Goal: Task Accomplishment & Management: Use online tool/utility

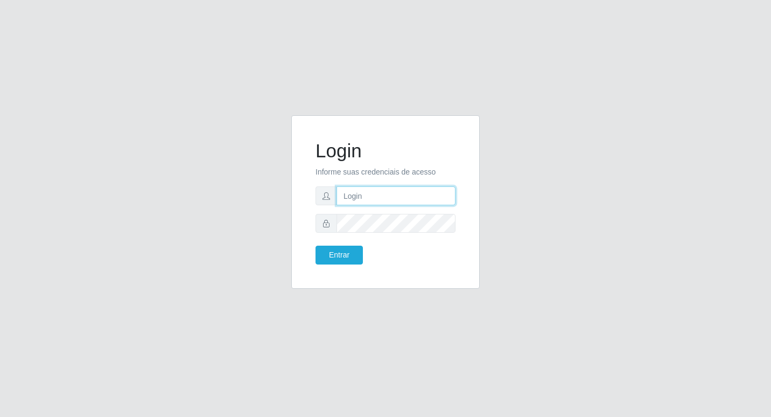
click at [372, 193] on input "text" at bounding box center [395, 195] width 119 height 19
type input "fabianabemais@b6"
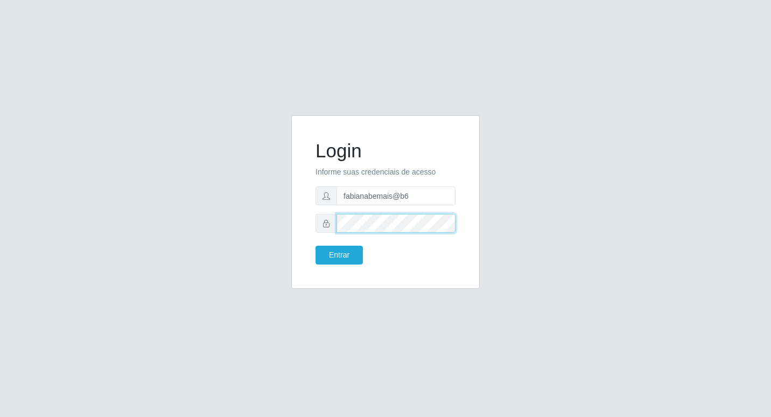
click at [315, 245] on button "Entrar" at bounding box center [338, 254] width 47 height 19
click at [327, 248] on button "Entrar" at bounding box center [338, 254] width 47 height 19
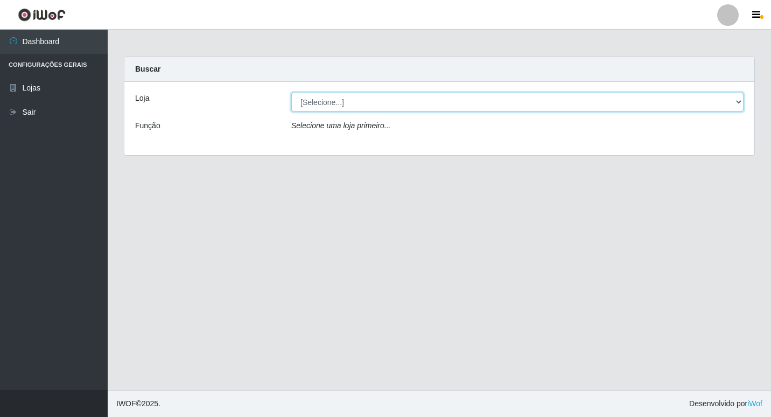
drag, startPoint x: 473, startPoint y: 101, endPoint x: 467, endPoint y: 107, distance: 8.4
click at [473, 101] on select "[Selecione...] Bemais Supermercados - B6 Colibris" at bounding box center [517, 102] width 452 height 19
select select "406"
click at [291, 93] on select "[Selecione...] Bemais Supermercados - B6 Colibris" at bounding box center [517, 102] width 452 height 19
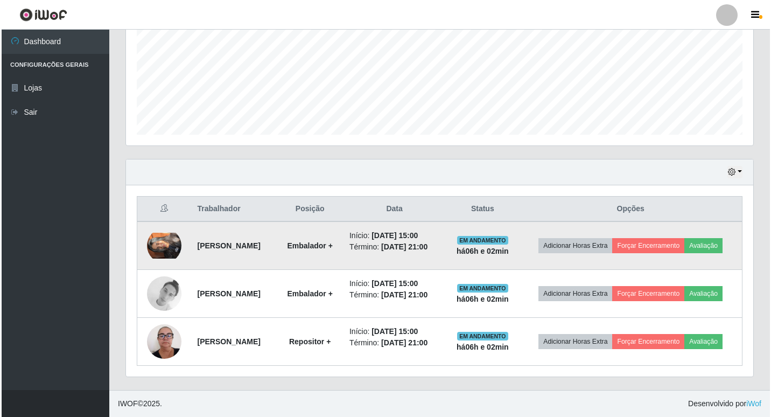
scroll to position [274, 0]
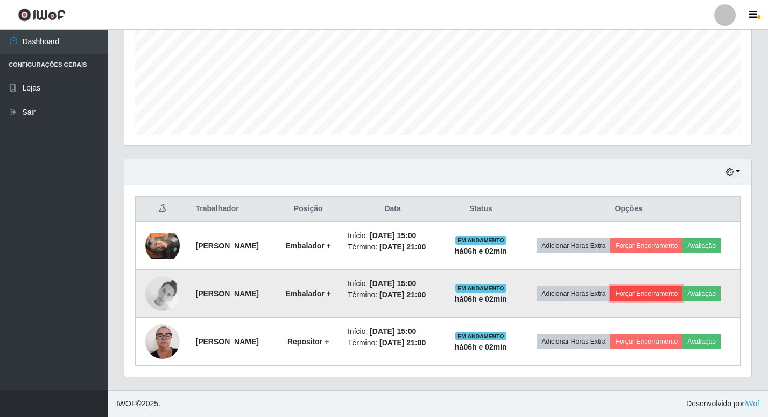
click at [682, 286] on button "Forçar Encerramento" at bounding box center [646, 293] width 72 height 15
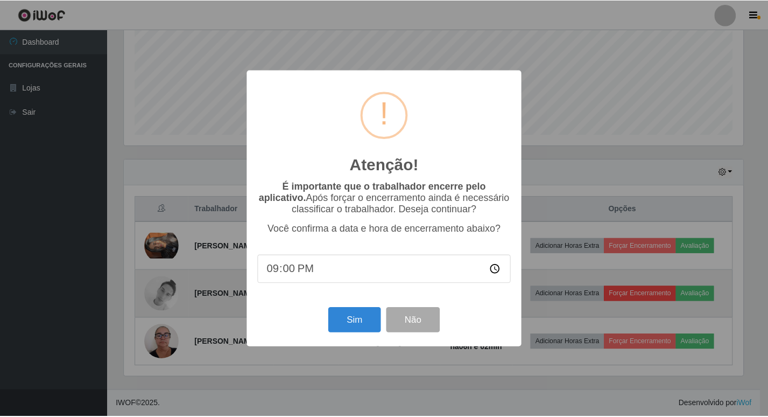
scroll to position [223, 622]
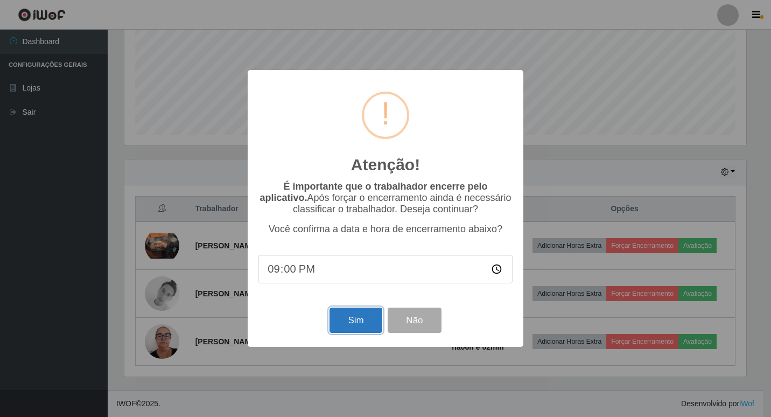
click at [352, 326] on button "Sim" at bounding box center [355, 319] width 52 height 25
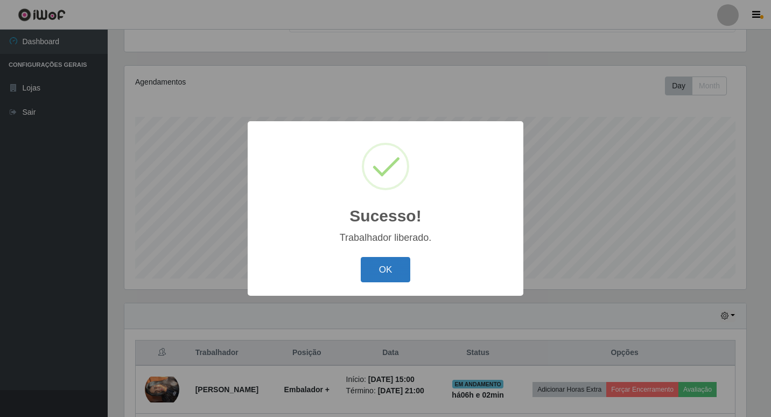
click at [401, 263] on button "OK" at bounding box center [386, 269] width 50 height 25
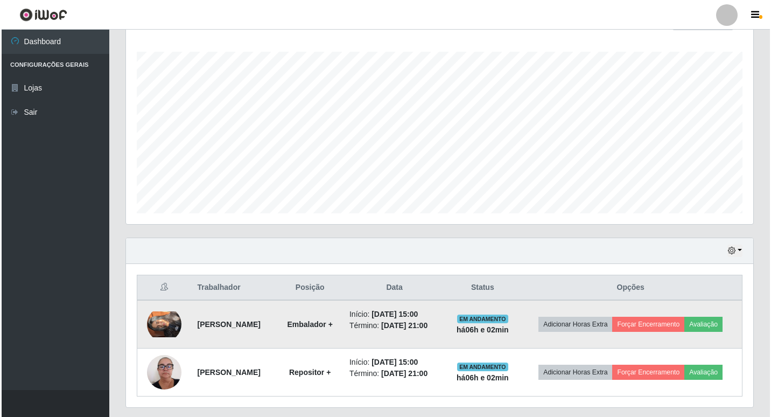
scroll to position [218, 0]
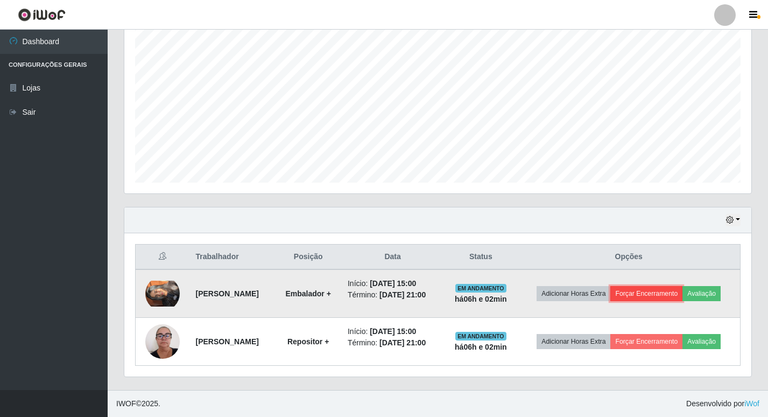
click at [682, 286] on button "Forçar Encerramento" at bounding box center [646, 293] width 72 height 15
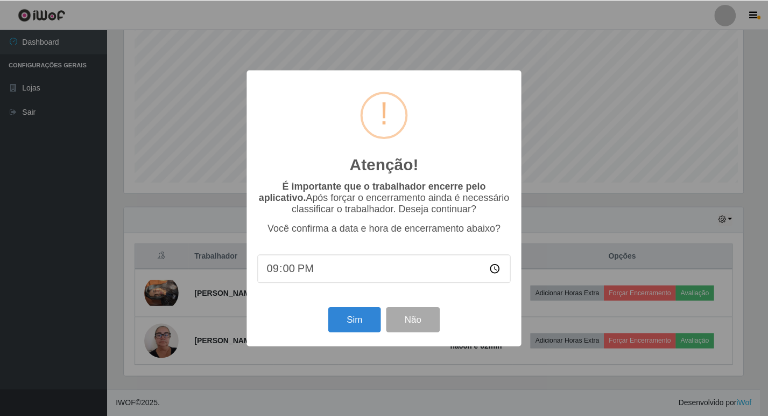
scroll to position [223, 622]
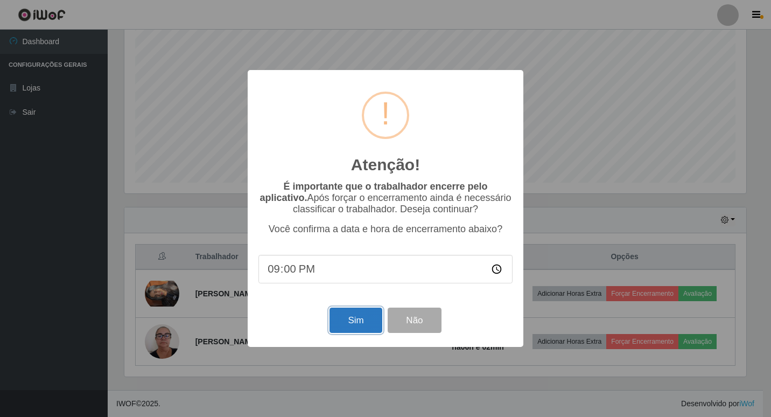
click at [369, 314] on button "Sim" at bounding box center [355, 319] width 52 height 25
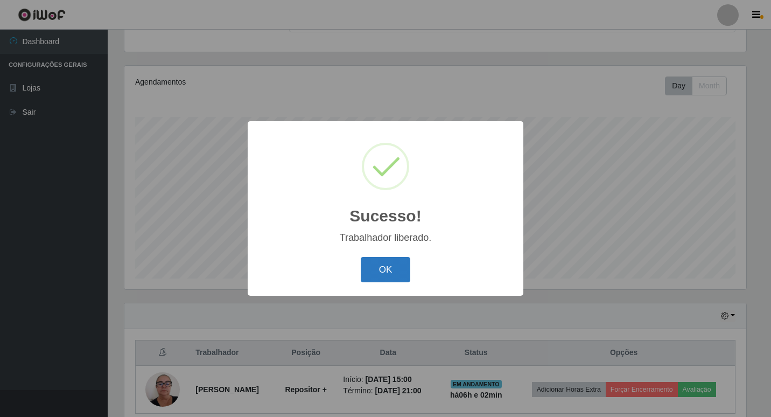
click at [380, 272] on button "OK" at bounding box center [386, 269] width 50 height 25
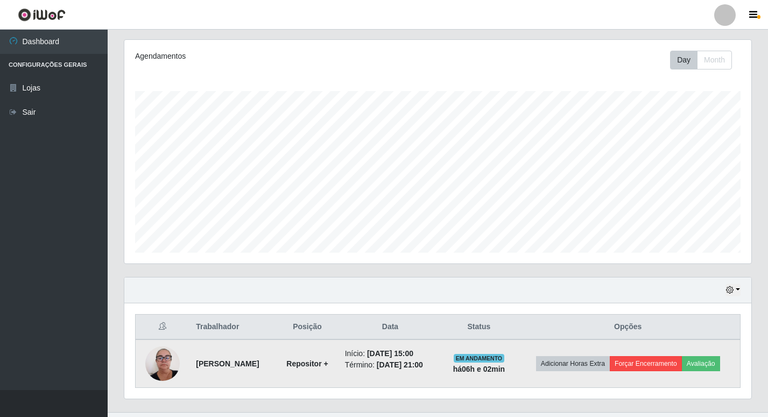
scroll to position [154, 0]
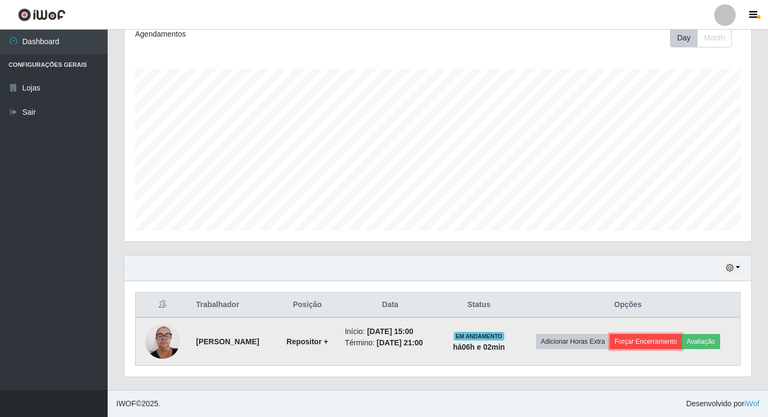
click at [666, 335] on button "Forçar Encerramento" at bounding box center [646, 341] width 72 height 15
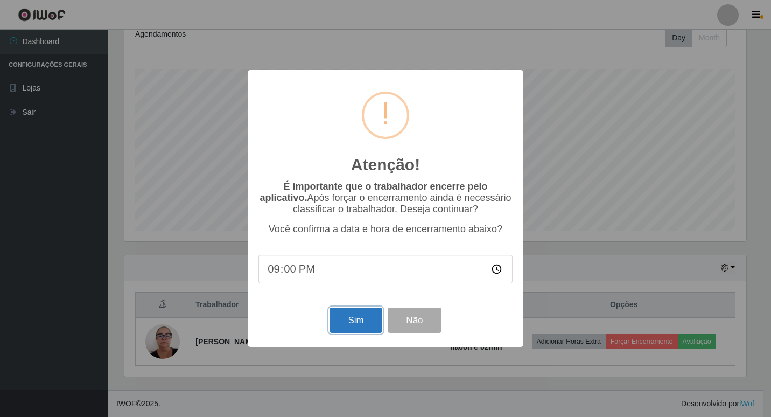
click at [358, 328] on button "Sim" at bounding box center [355, 319] width 52 height 25
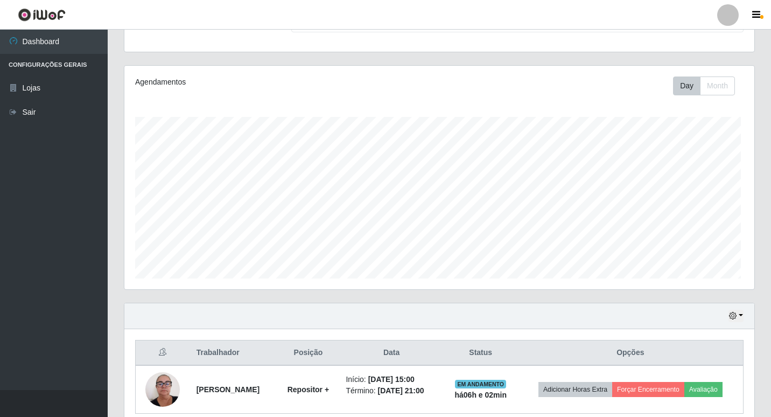
scroll to position [0, 0]
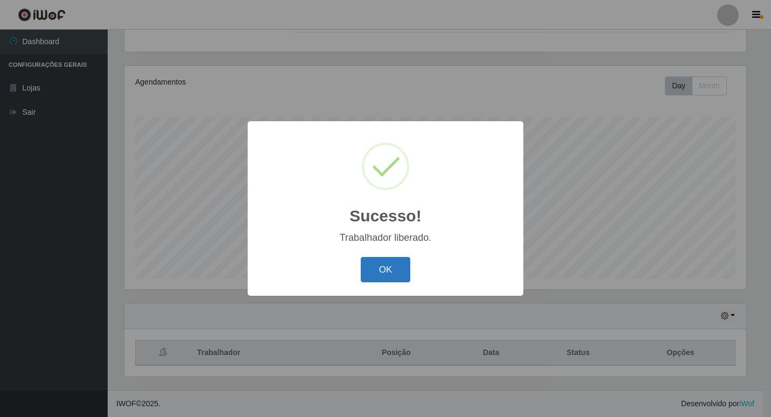
click at [402, 263] on button "OK" at bounding box center [386, 269] width 50 height 25
